Goal: Information Seeking & Learning: Learn about a topic

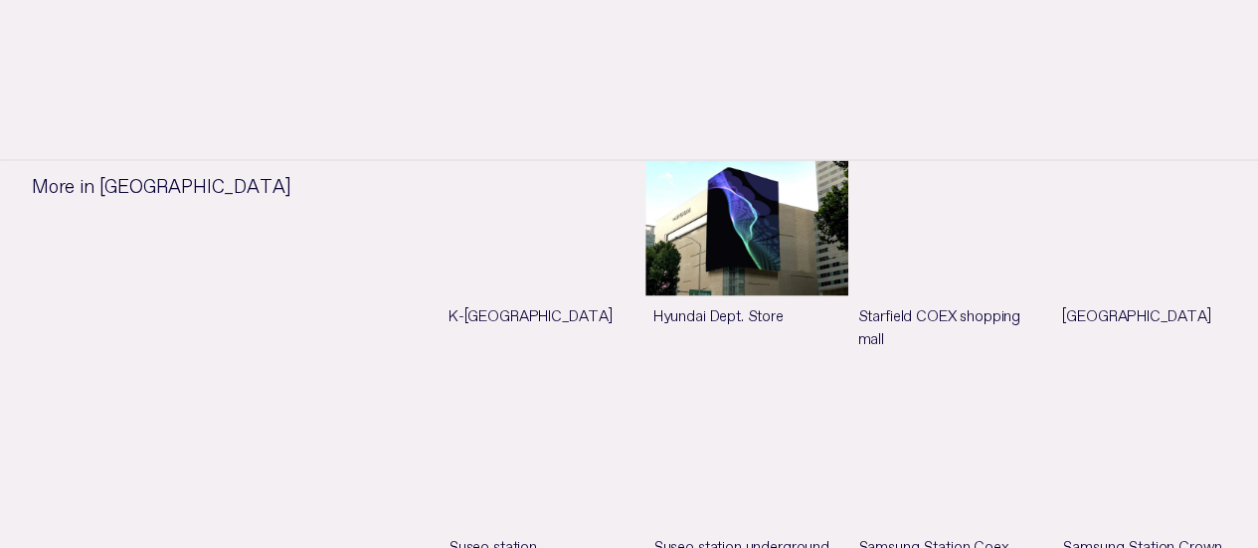
scroll to position [1478, 0]
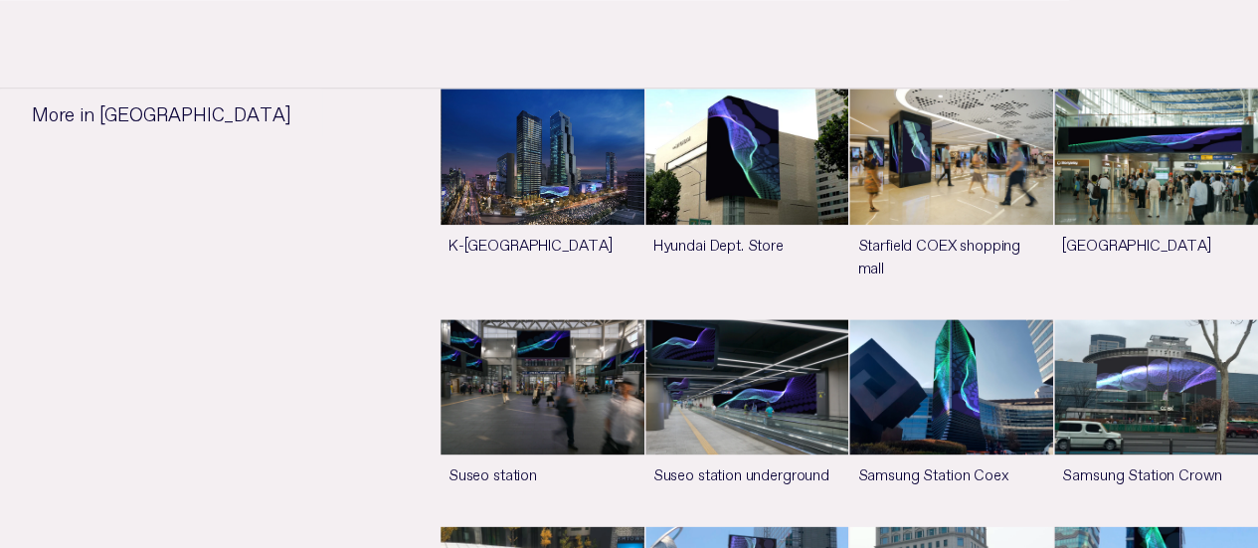
scroll to position [995, 0]
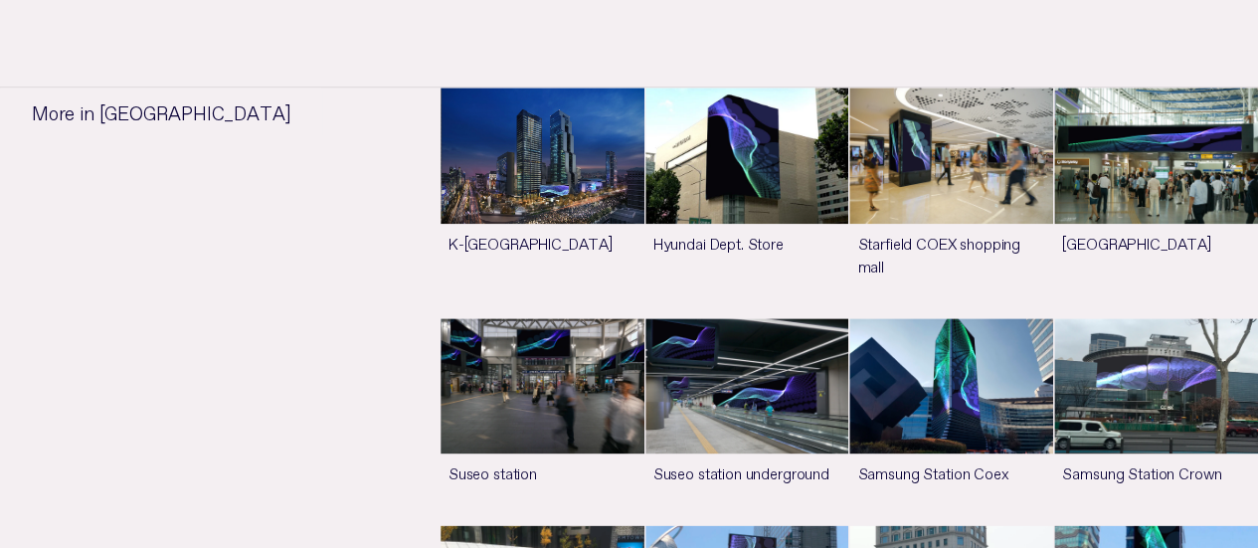
click at [474, 141] on link "See more" at bounding box center [543, 202] width 204 height 229
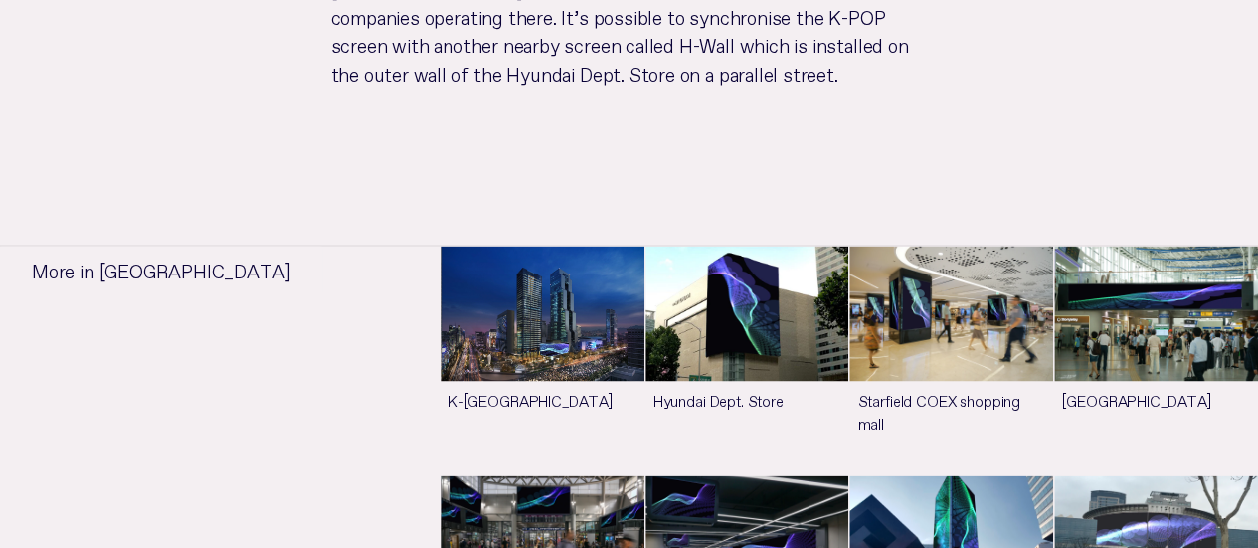
scroll to position [1393, 0]
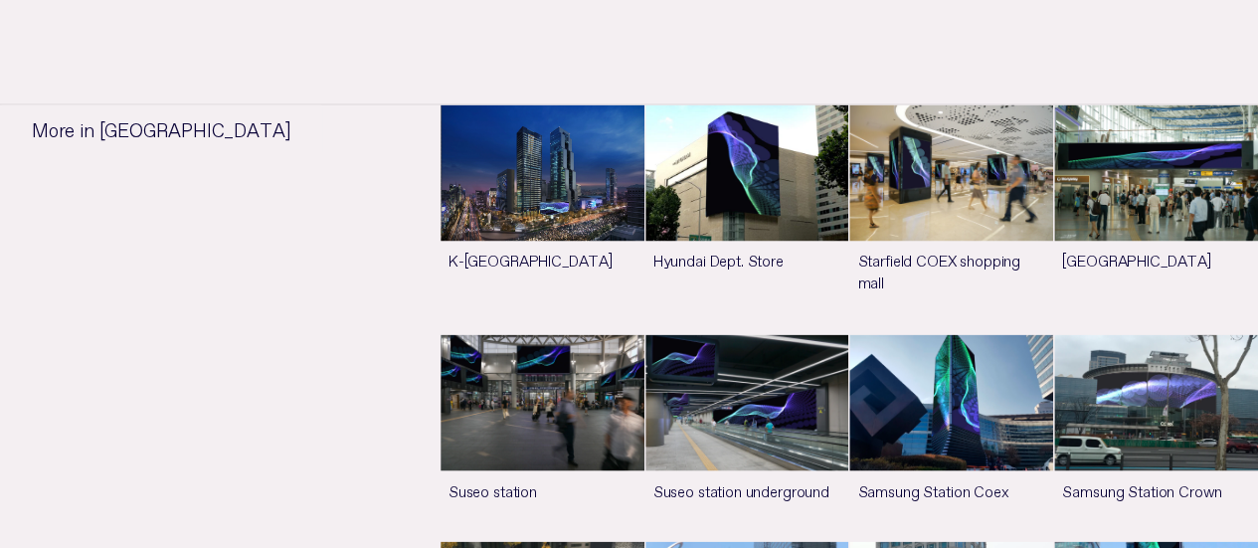
scroll to position [1592, 0]
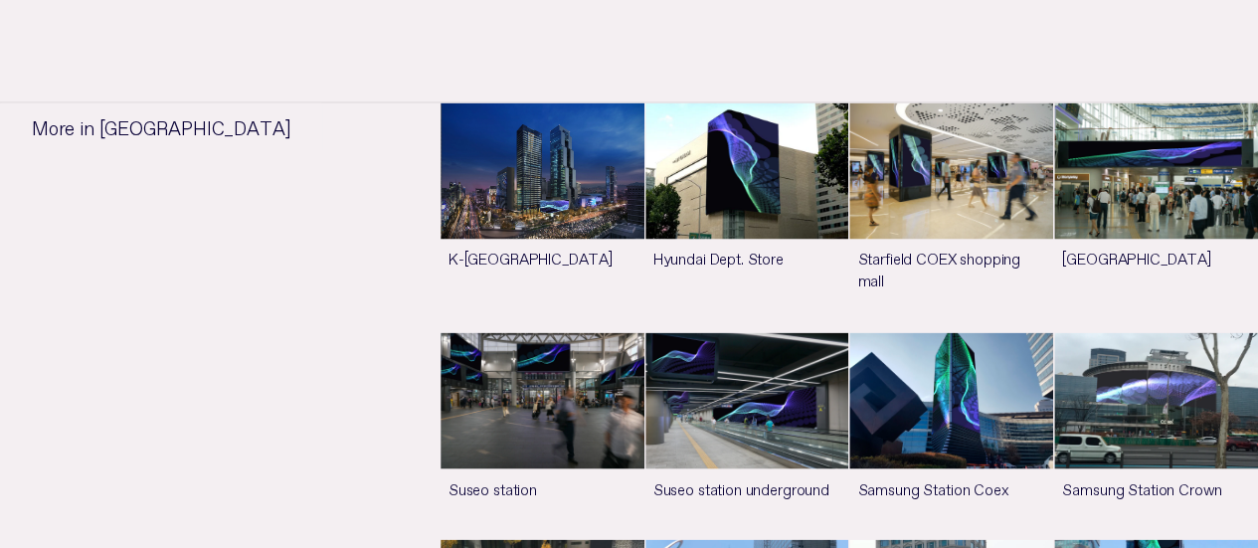
click at [645, 332] on link "See more" at bounding box center [543, 435] width 204 height 206
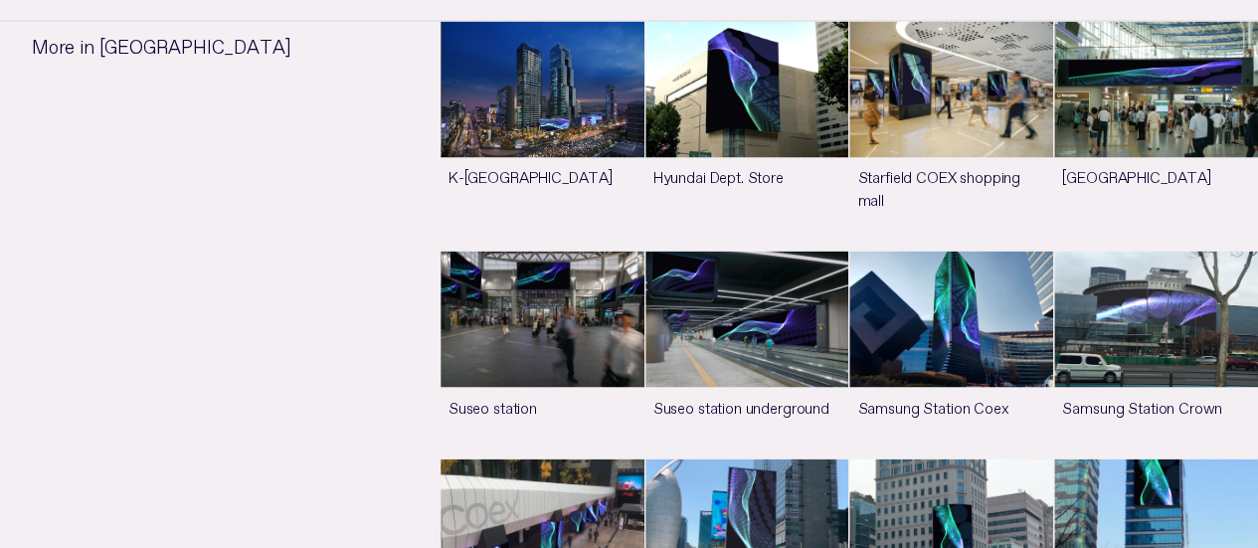
click at [1054, 266] on link "See more" at bounding box center [1156, 354] width 204 height 206
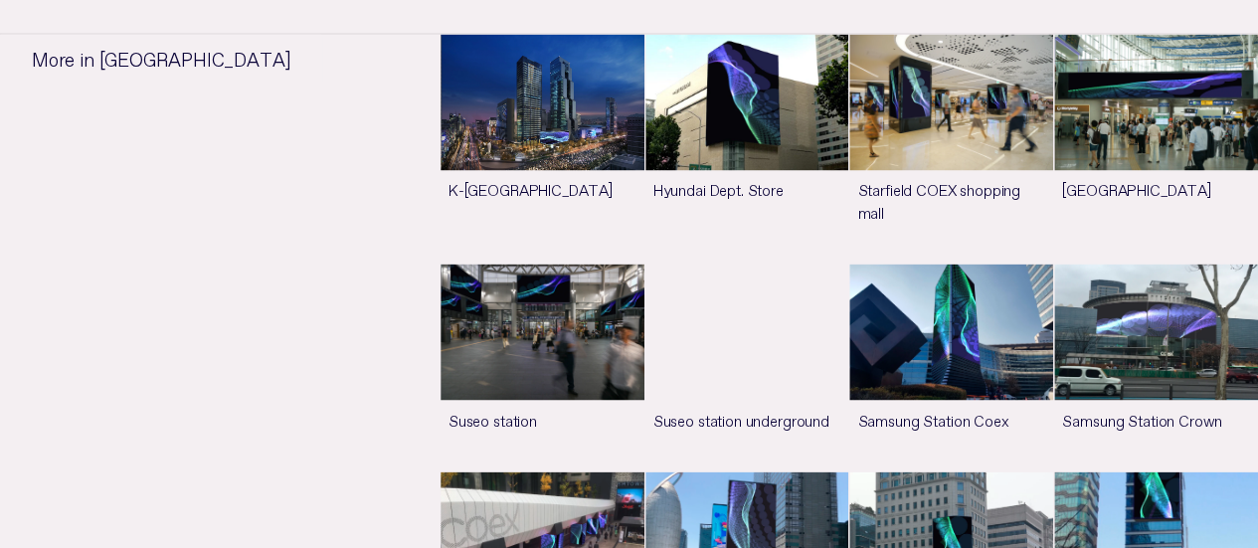
scroll to position [1492, 0]
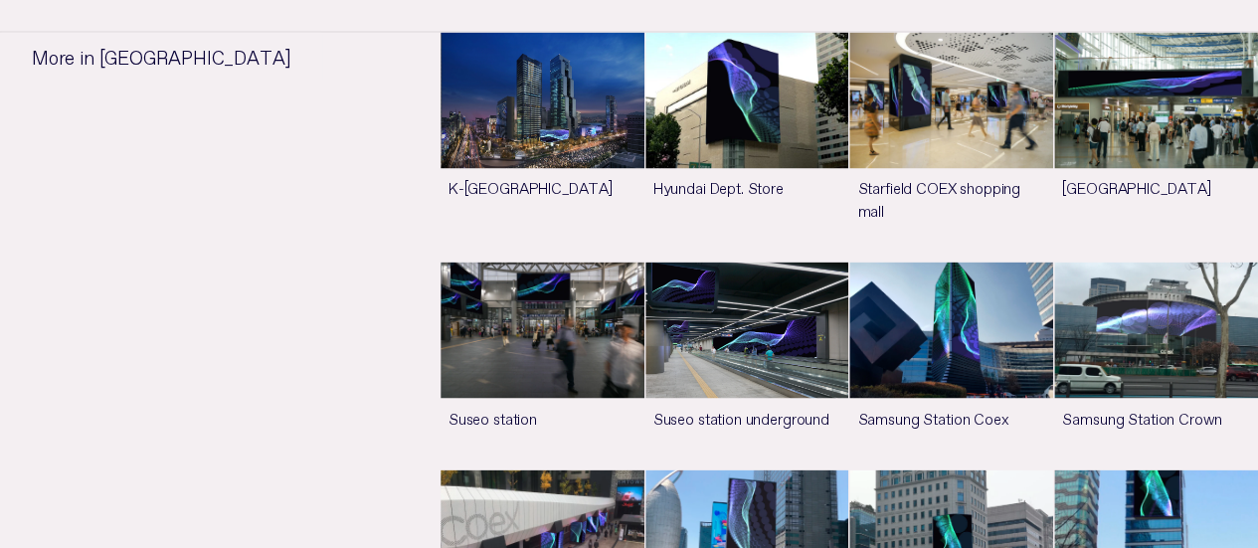
click at [1054, 97] on link "See more" at bounding box center [1156, 146] width 204 height 229
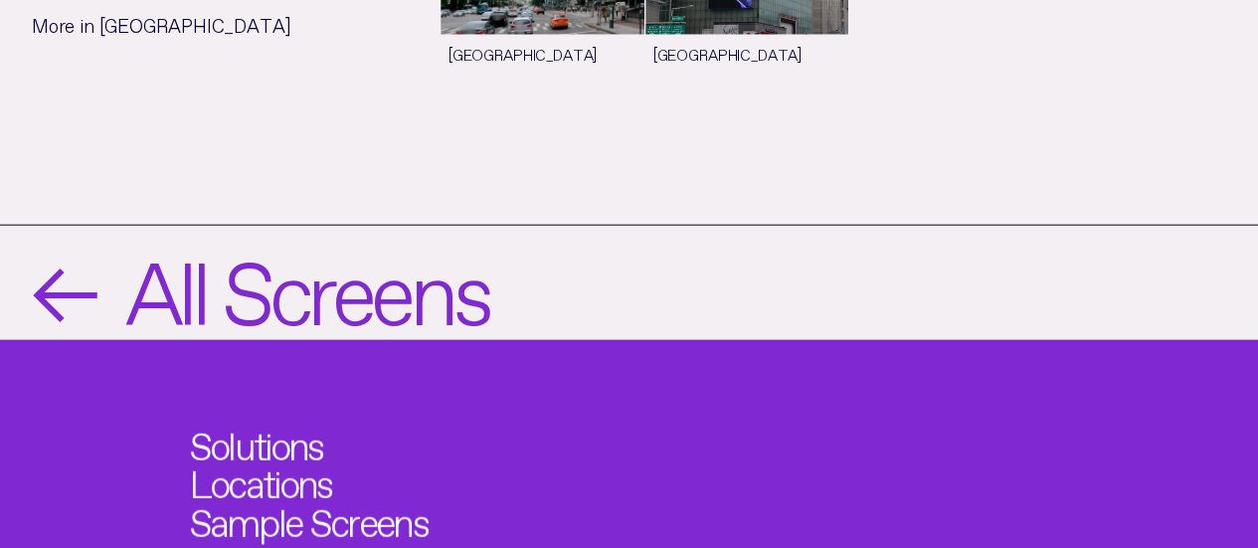
scroll to position [2387, 0]
